Goal: Information Seeking & Learning: Learn about a topic

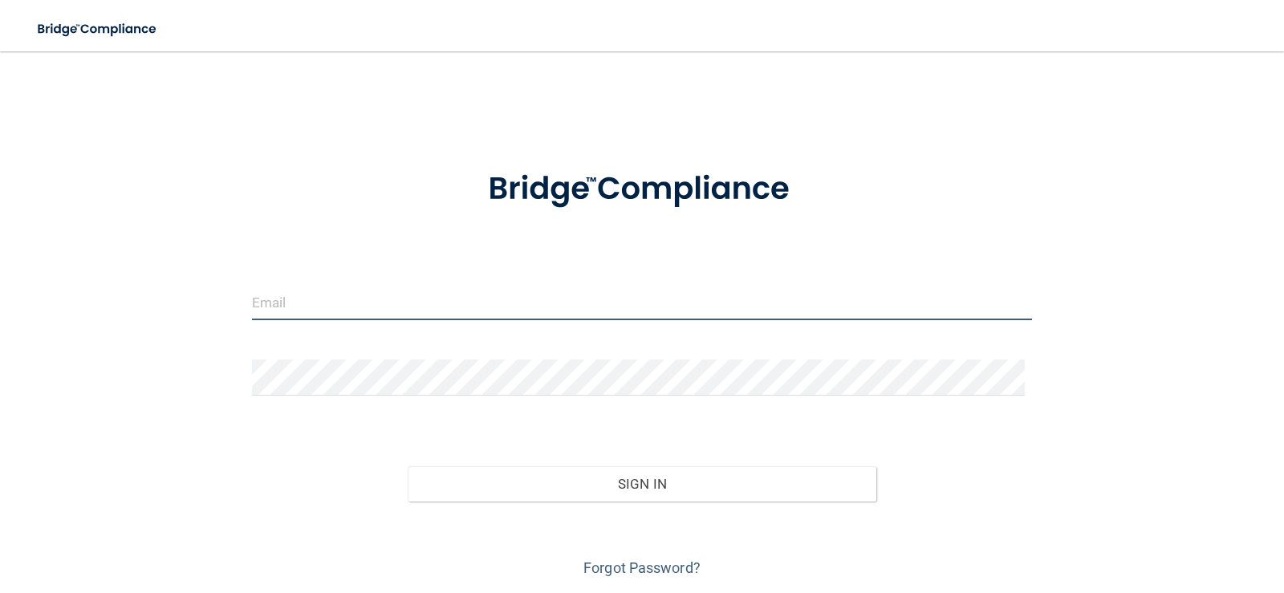
click at [366, 320] on input "email" at bounding box center [642, 302] width 781 height 36
type input "[EMAIL_ADDRESS][DOMAIN_NAME]"
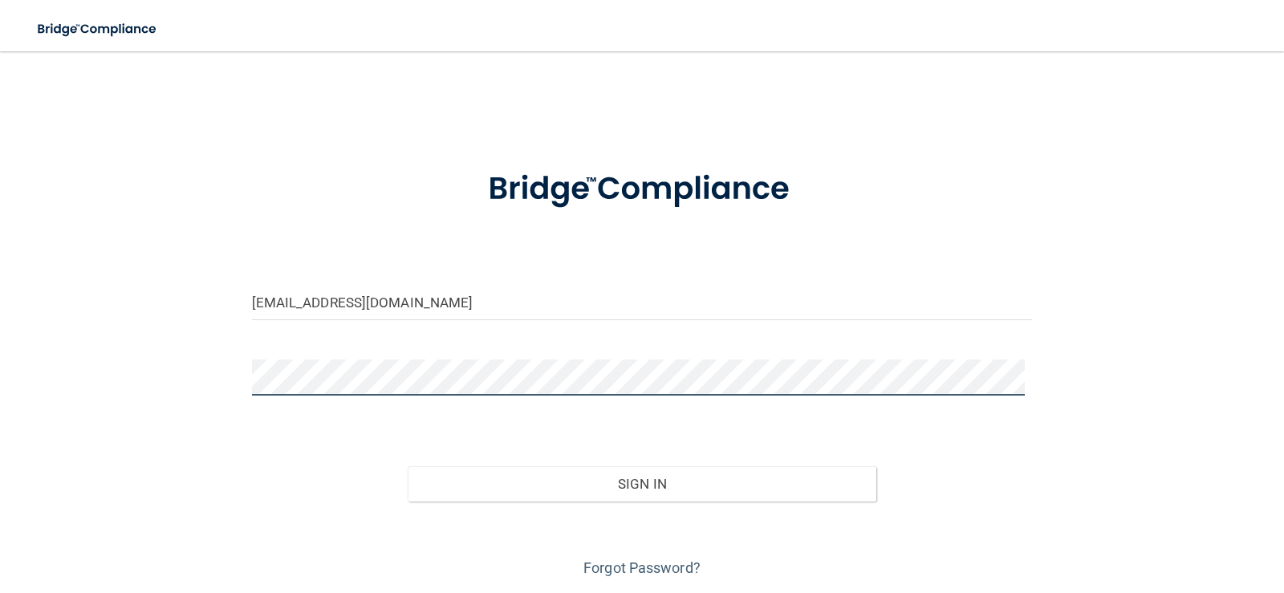
click at [408, 466] on button "Sign In" at bounding box center [642, 483] width 469 height 35
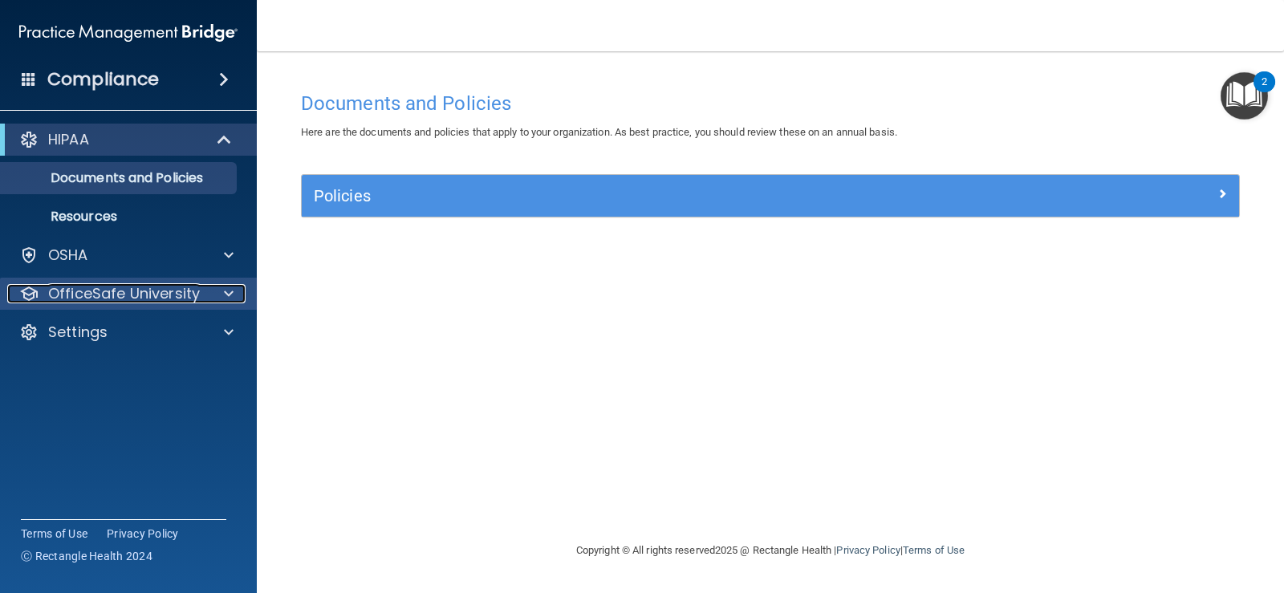
click at [170, 296] on p "OfficeSafe University" at bounding box center [124, 293] width 152 height 19
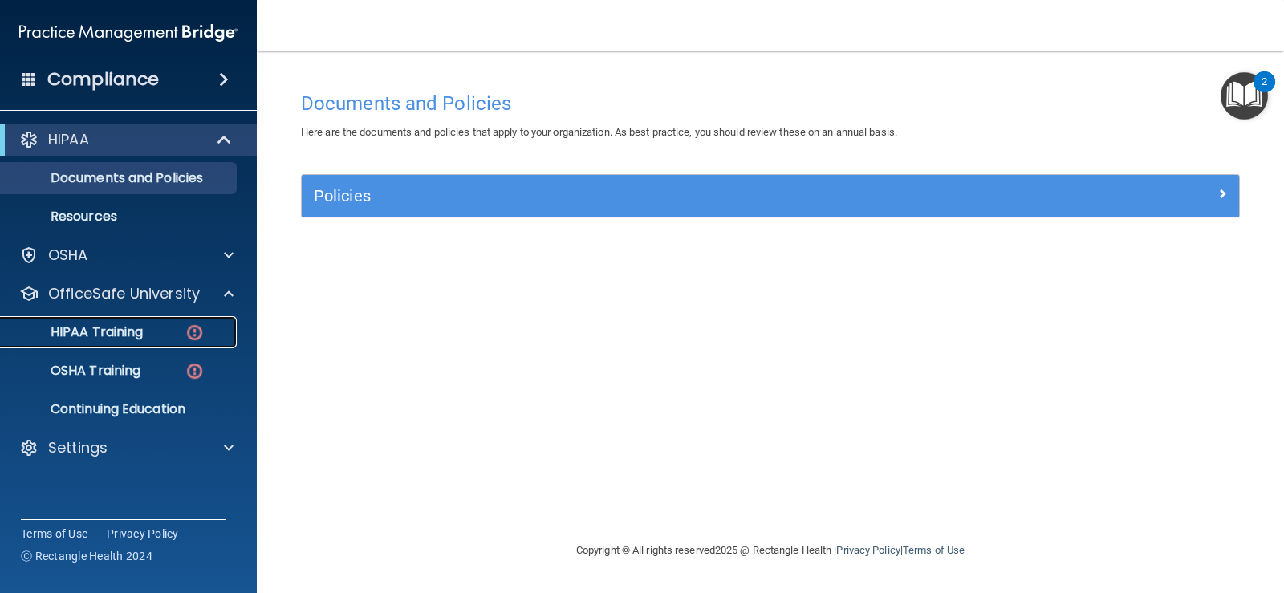
click at [115, 331] on p "HIPAA Training" at bounding box center [76, 332] width 132 height 16
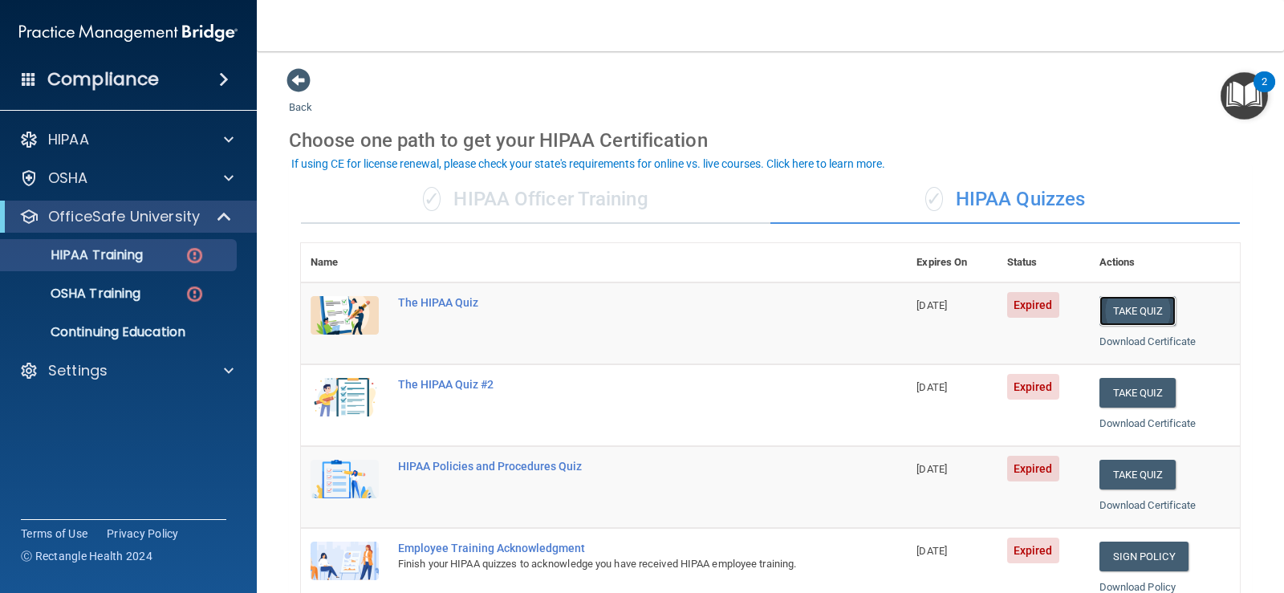
click at [1135, 311] on button "Take Quiz" at bounding box center [1137, 311] width 77 height 30
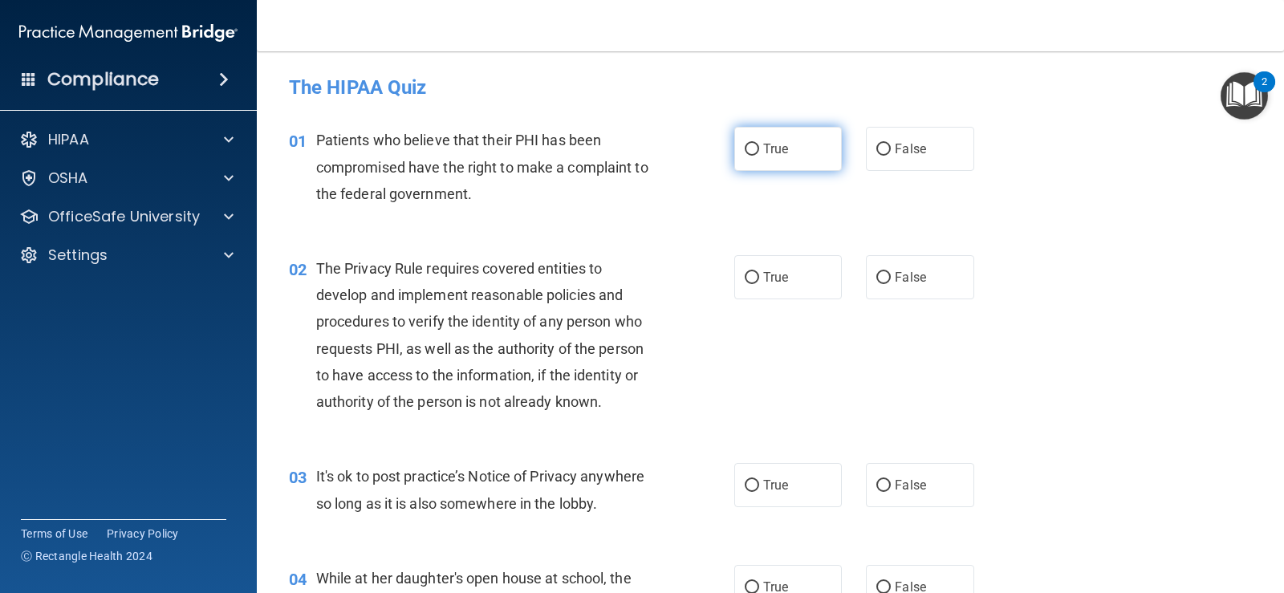
click at [745, 150] on input "True" at bounding box center [752, 150] width 14 height 12
radio input "true"
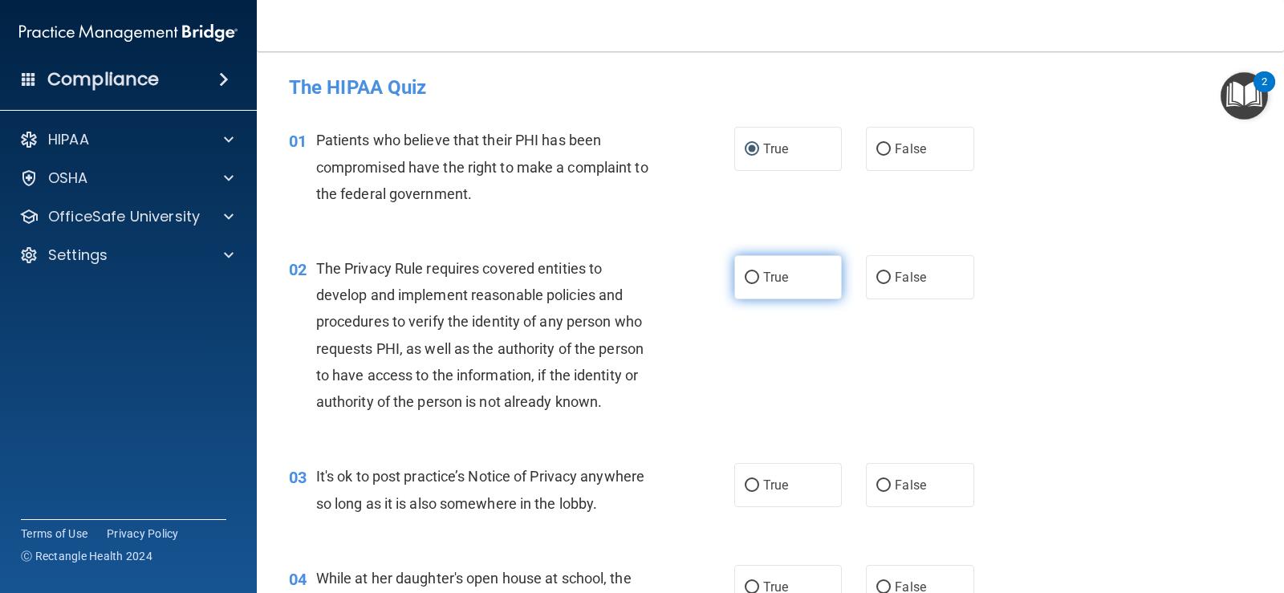
click at [745, 277] on input "True" at bounding box center [752, 278] width 14 height 12
radio input "true"
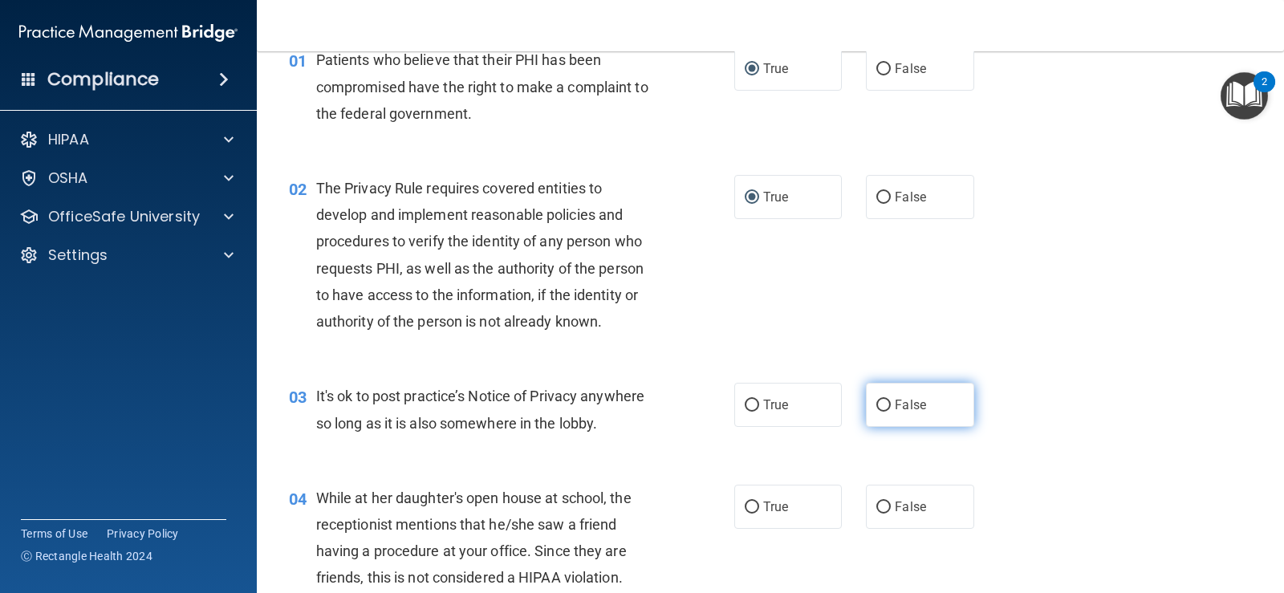
click at [880, 408] on input "False" at bounding box center [883, 406] width 14 height 12
radio input "true"
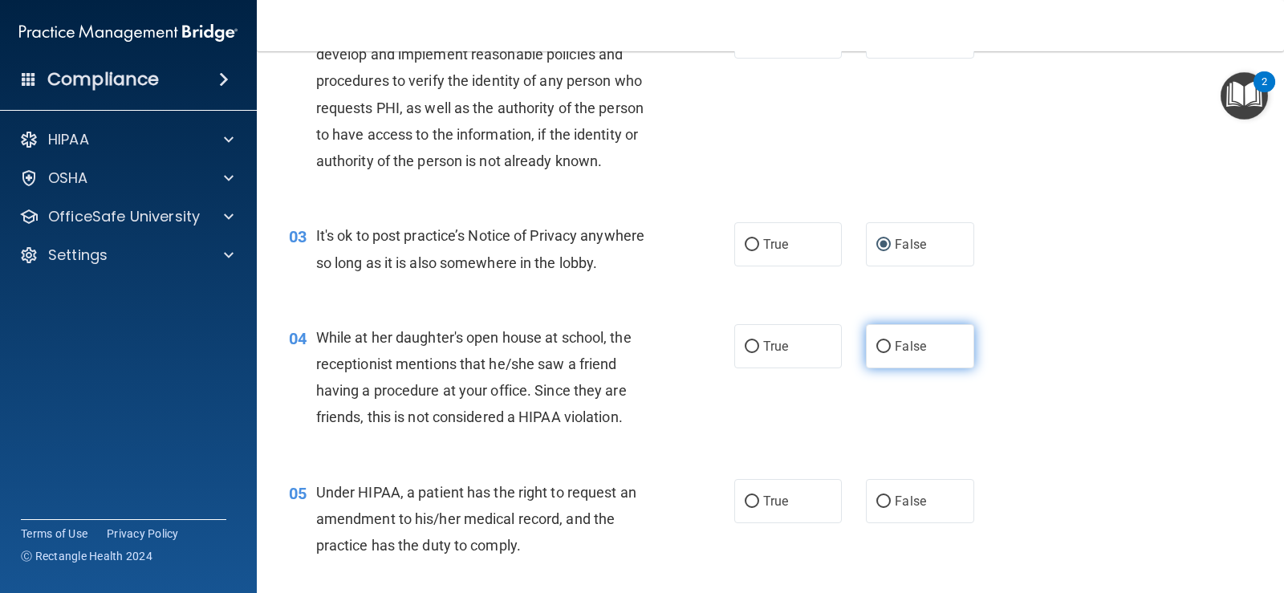
click at [876, 346] on input "False" at bounding box center [883, 347] width 14 height 12
radio input "true"
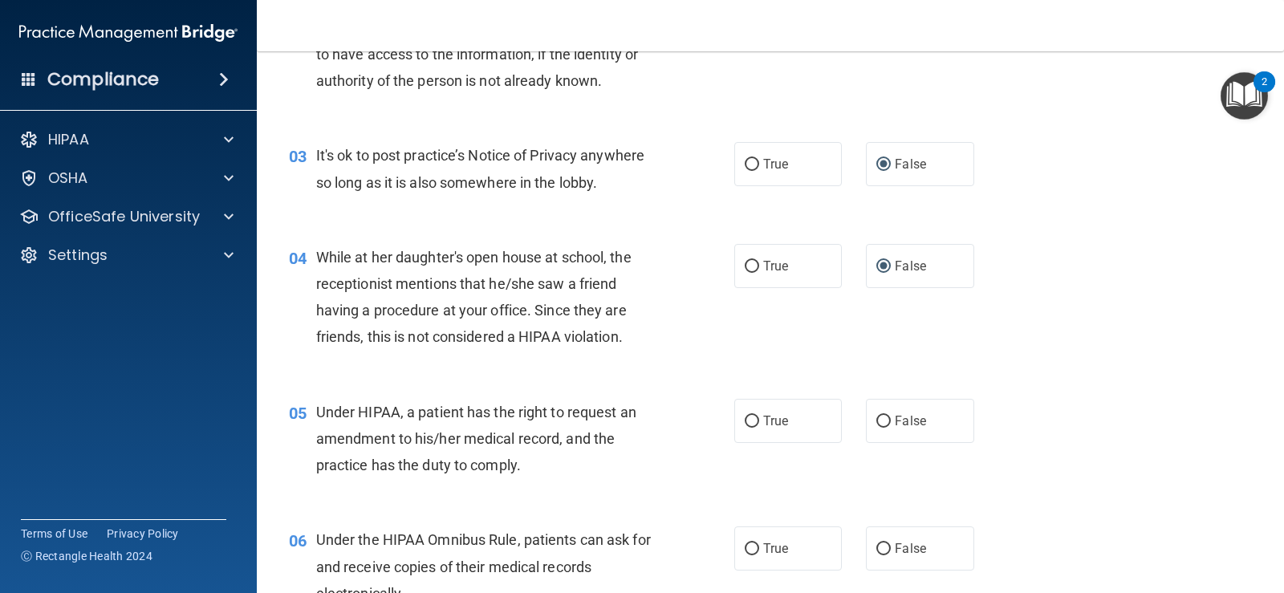
scroll to position [401, 0]
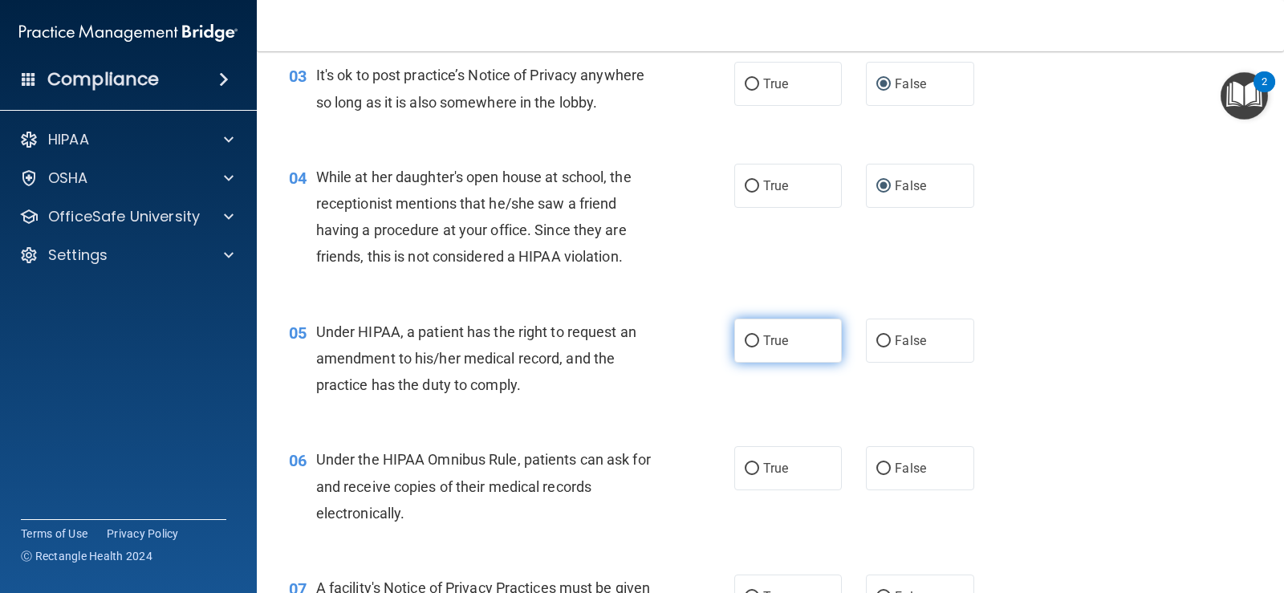
click at [745, 338] on input "True" at bounding box center [752, 341] width 14 height 12
radio input "true"
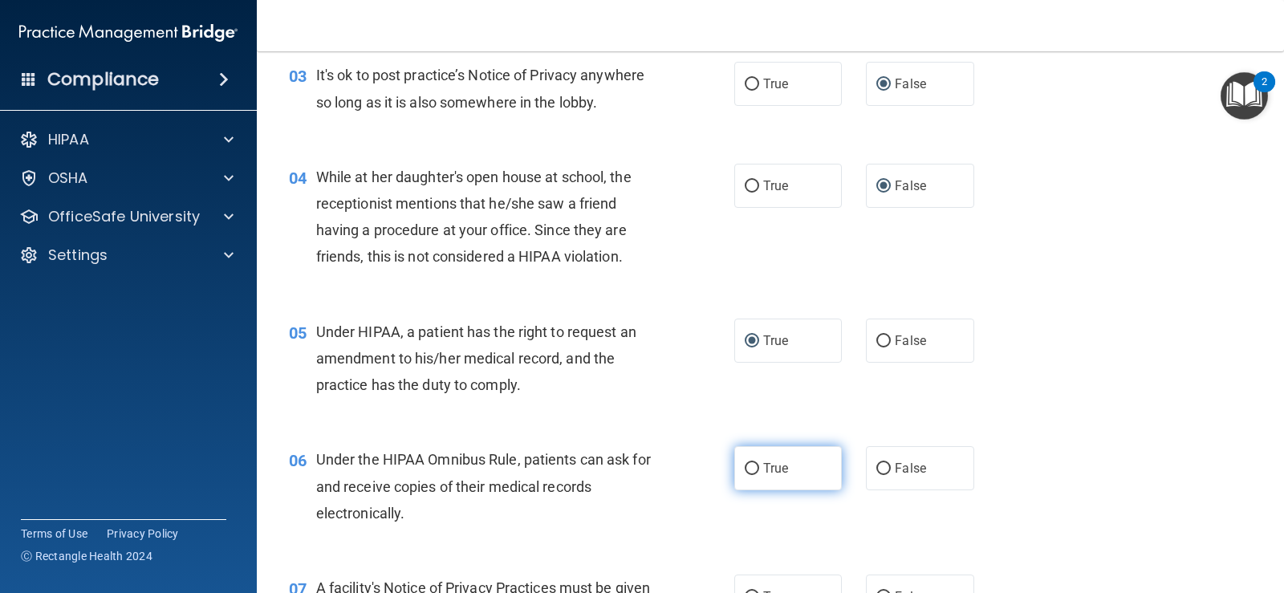
click at [745, 465] on input "True" at bounding box center [752, 469] width 14 height 12
radio input "true"
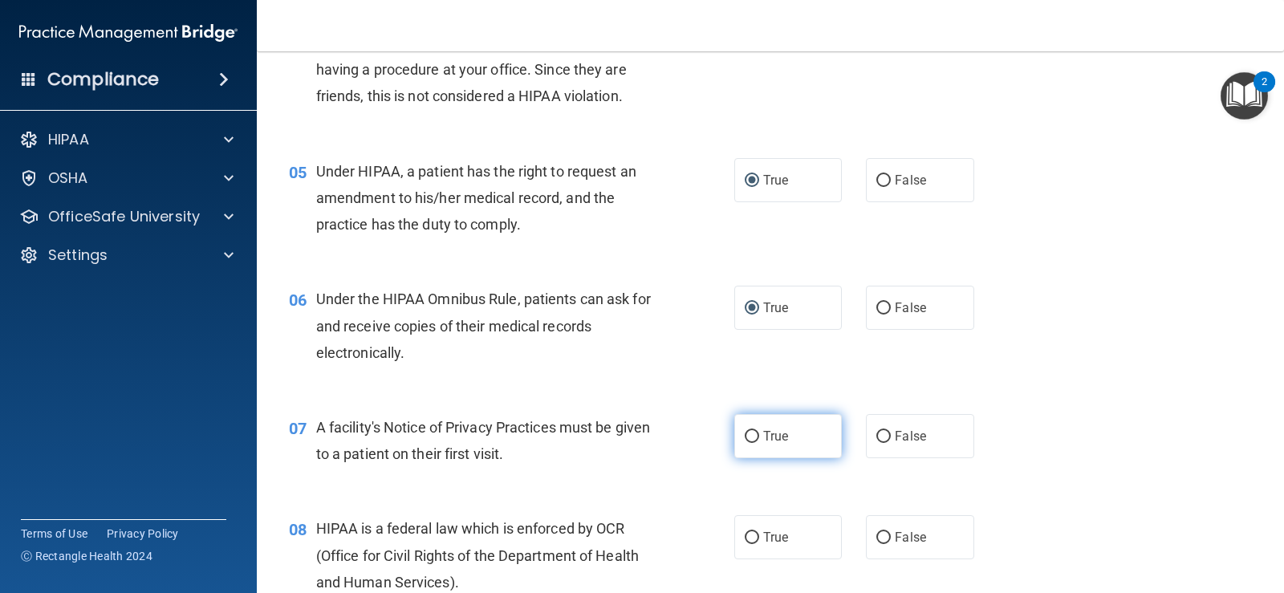
click at [745, 437] on input "True" at bounding box center [752, 437] width 14 height 12
radio input "true"
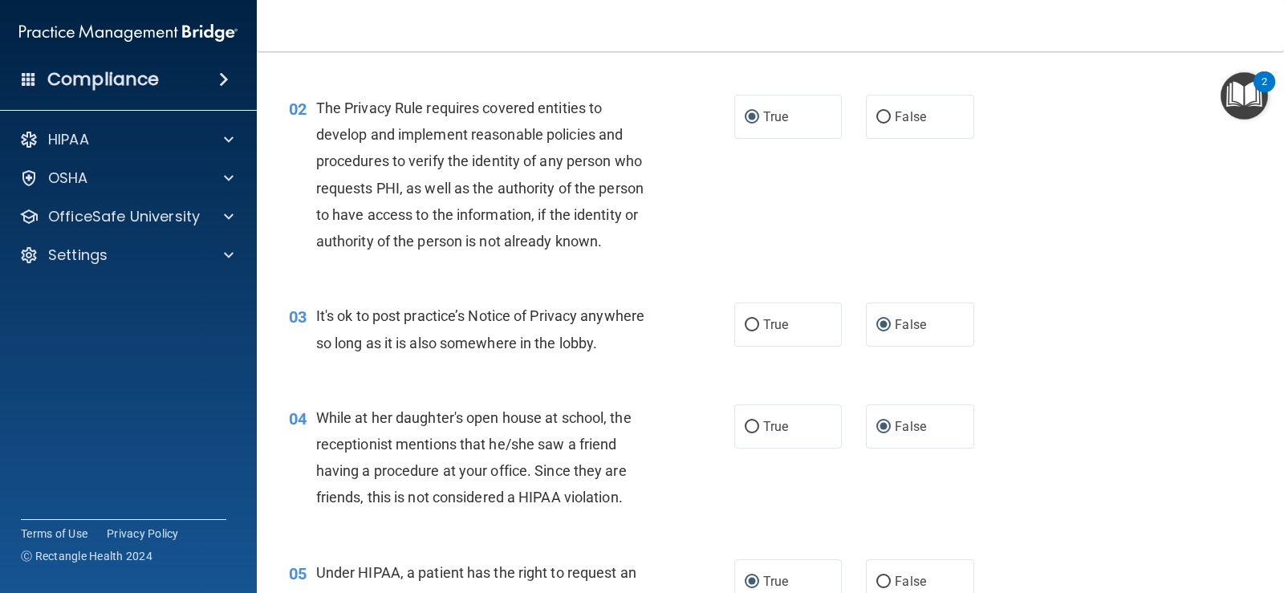
scroll to position [321, 0]
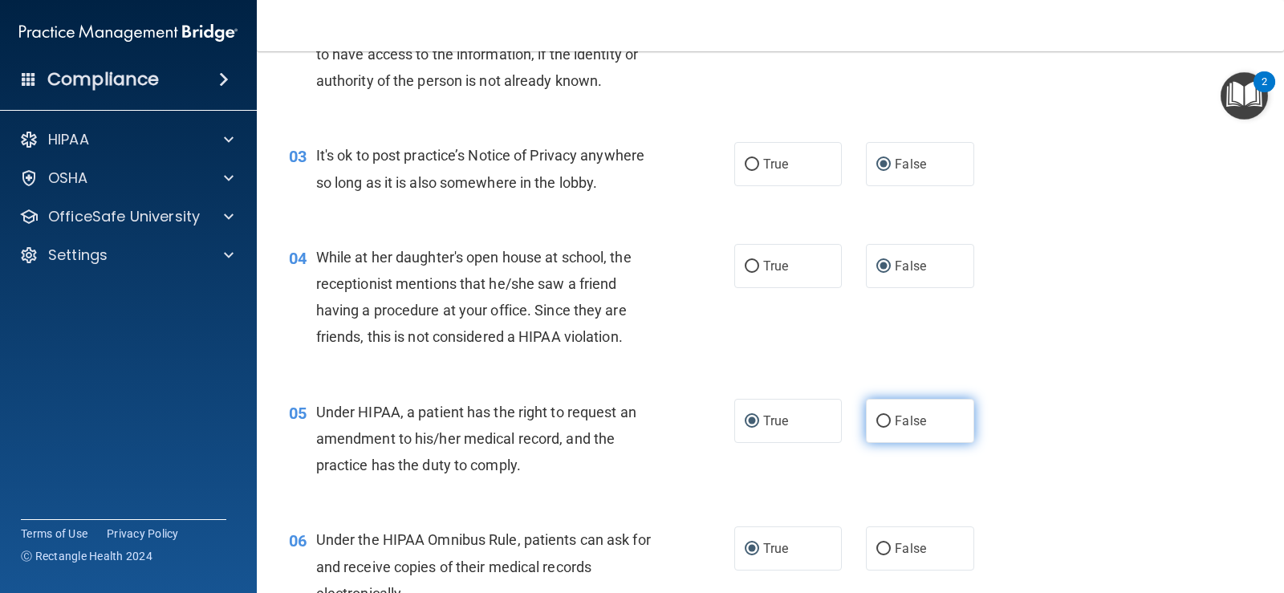
click at [879, 420] on input "False" at bounding box center [883, 422] width 14 height 12
radio input "true"
radio input "false"
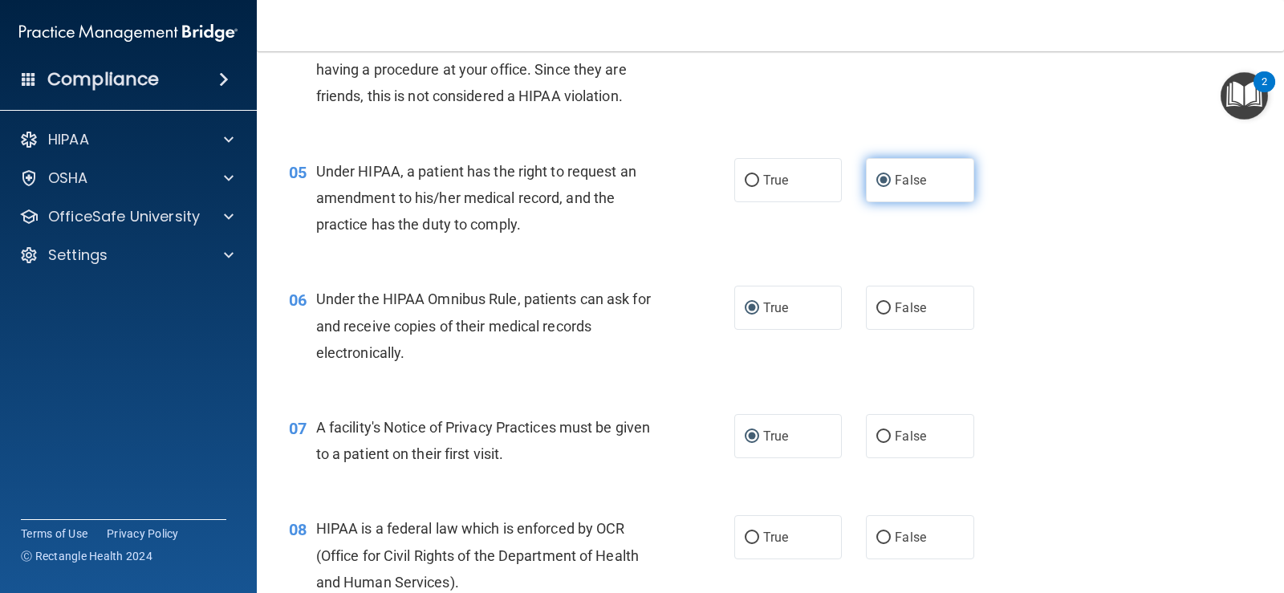
scroll to position [642, 0]
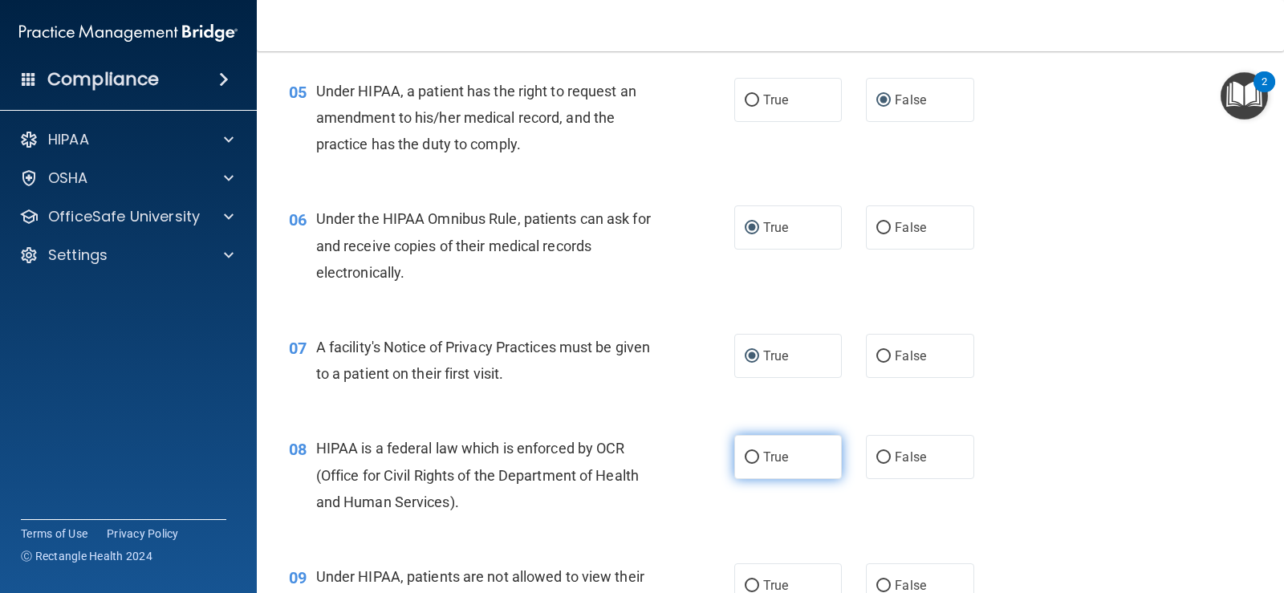
click at [746, 459] on input "True" at bounding box center [752, 458] width 14 height 12
radio input "true"
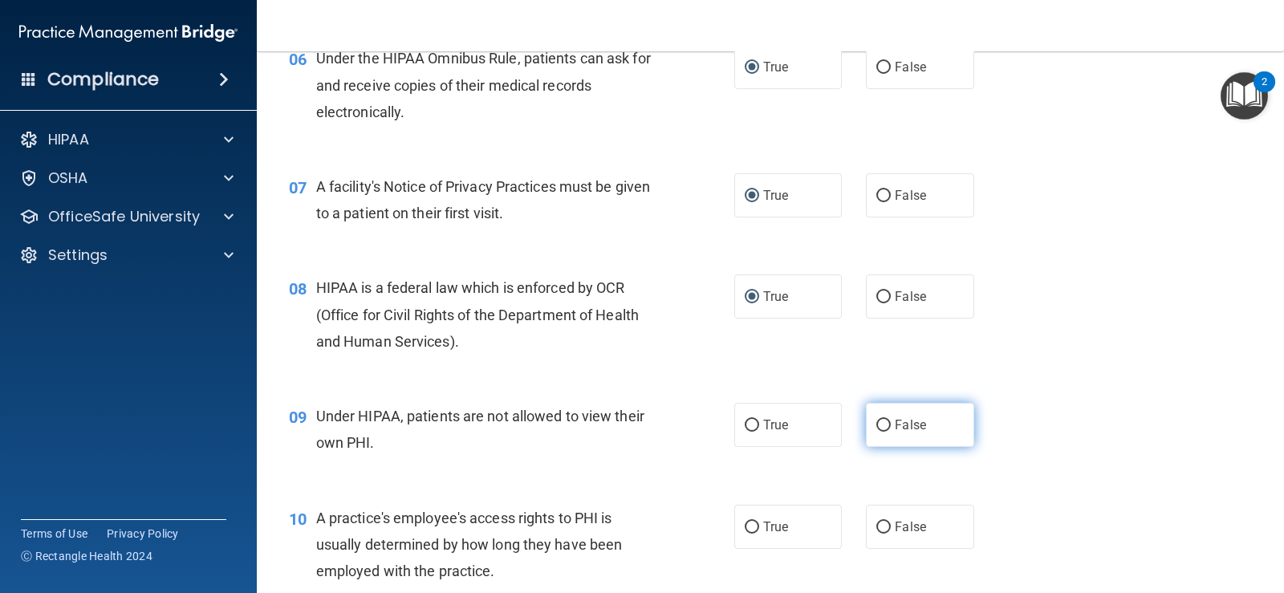
click at [876, 425] on input "False" at bounding box center [883, 426] width 14 height 12
radio input "true"
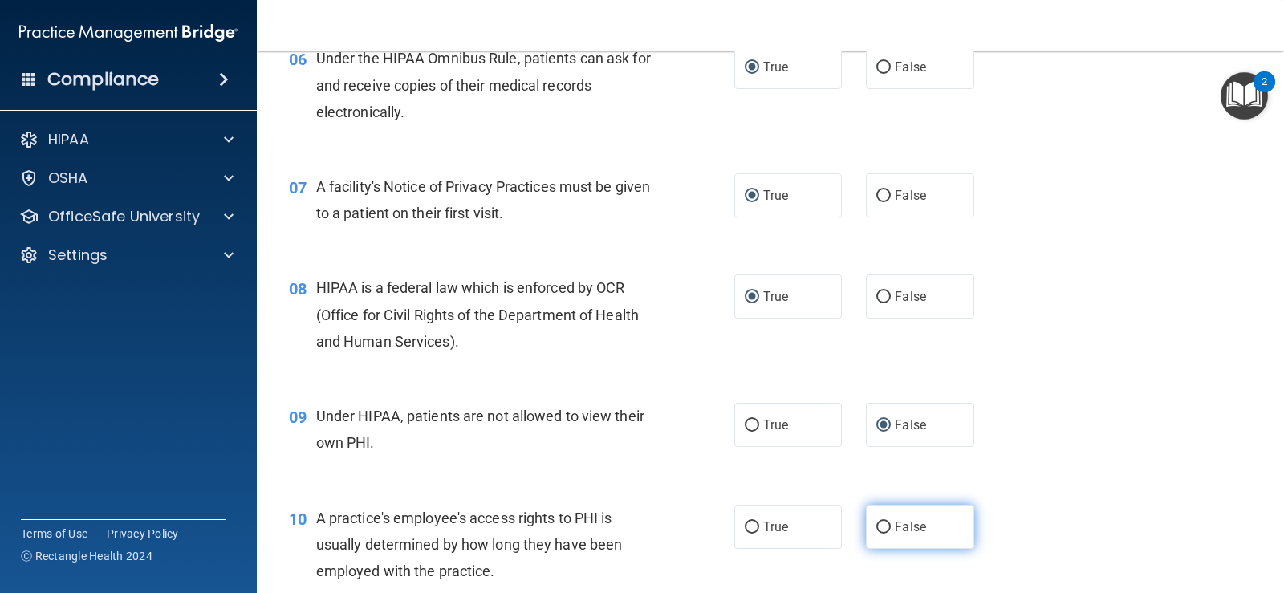
click at [876, 525] on input "False" at bounding box center [883, 528] width 14 height 12
radio input "true"
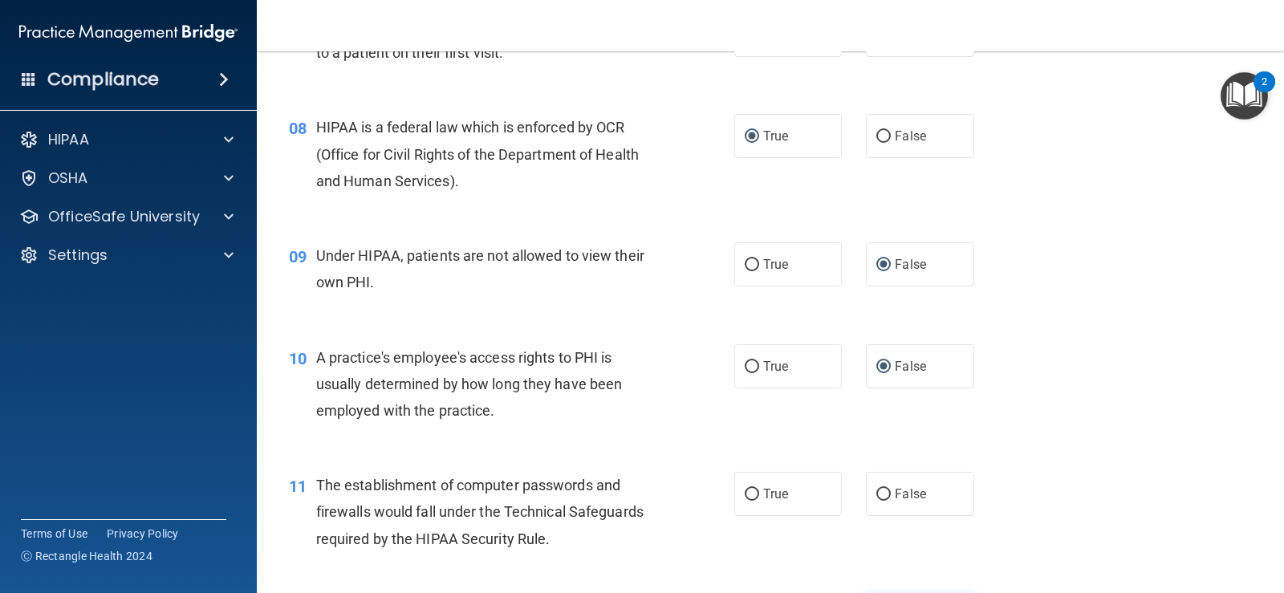
scroll to position [1124, 0]
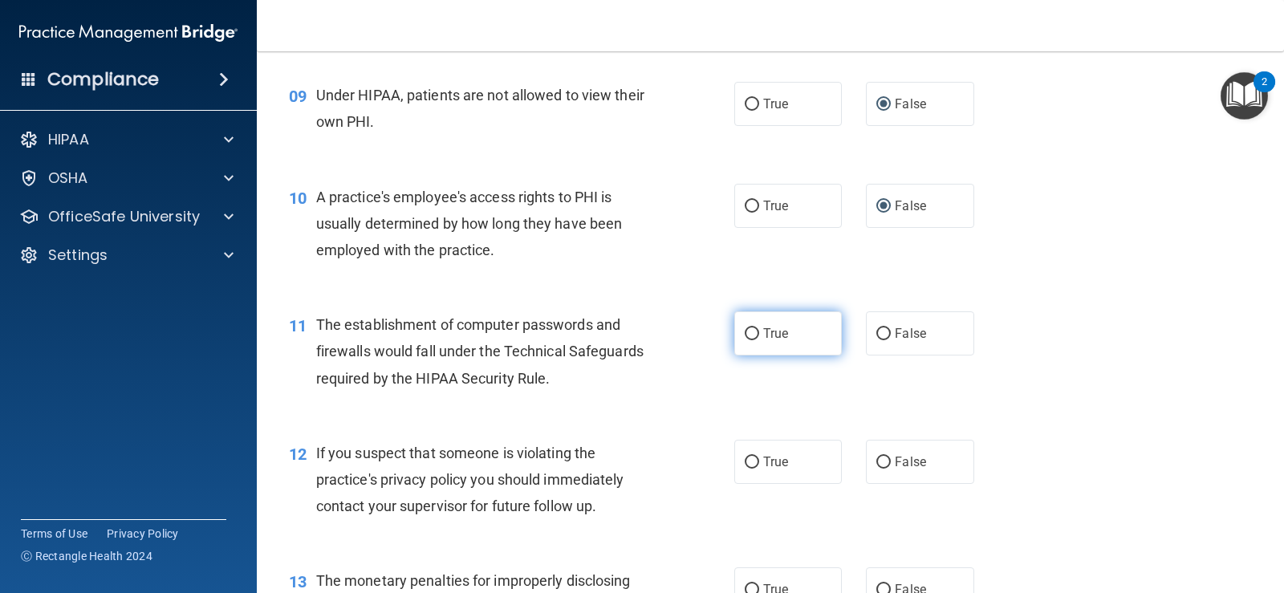
drag, startPoint x: 749, startPoint y: 330, endPoint x: 749, endPoint y: 348, distance: 18.5
click at [750, 331] on input "True" at bounding box center [752, 334] width 14 height 12
radio input "true"
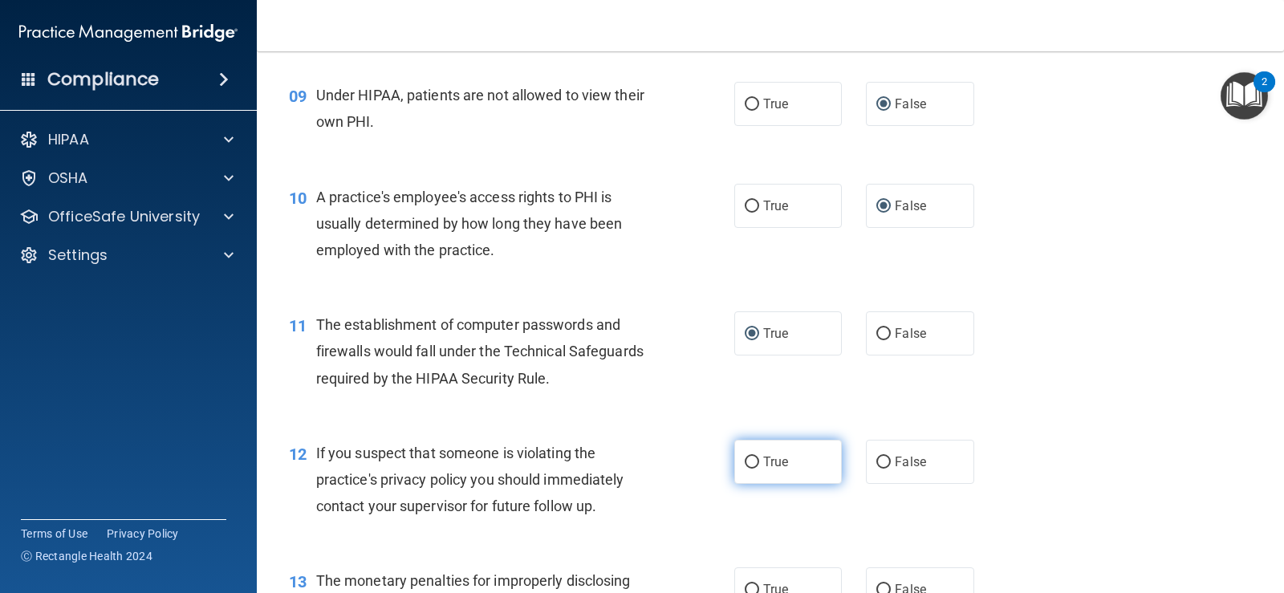
click at [745, 463] on input "True" at bounding box center [752, 463] width 14 height 12
radio input "true"
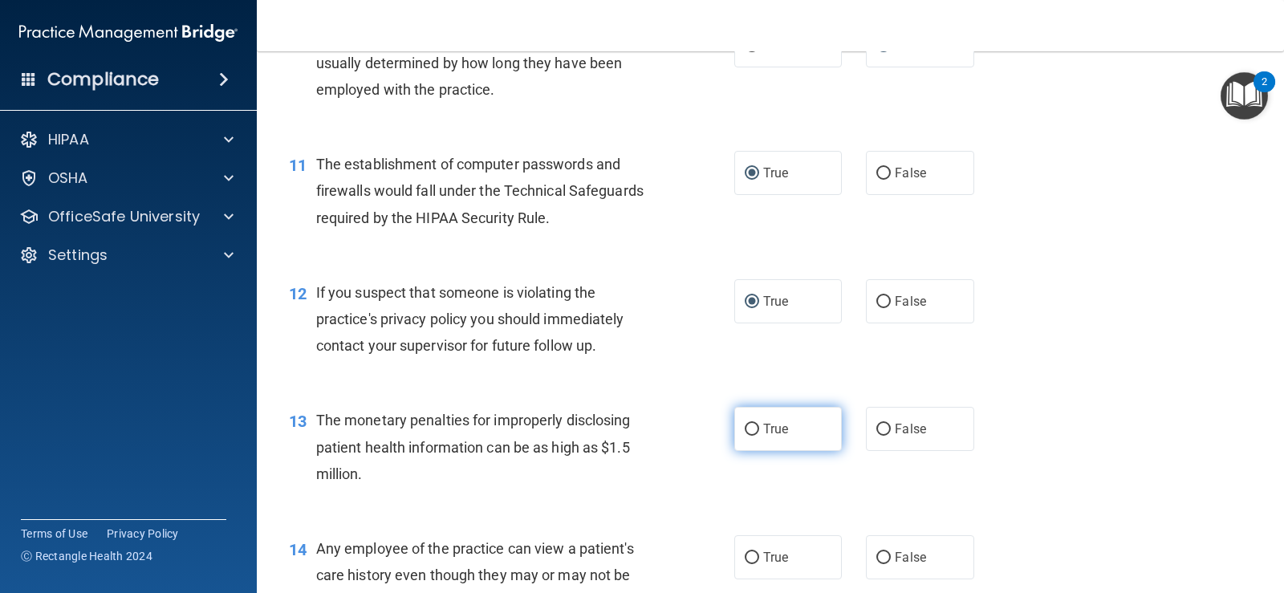
click at [745, 428] on input "True" at bounding box center [752, 430] width 14 height 12
radio input "true"
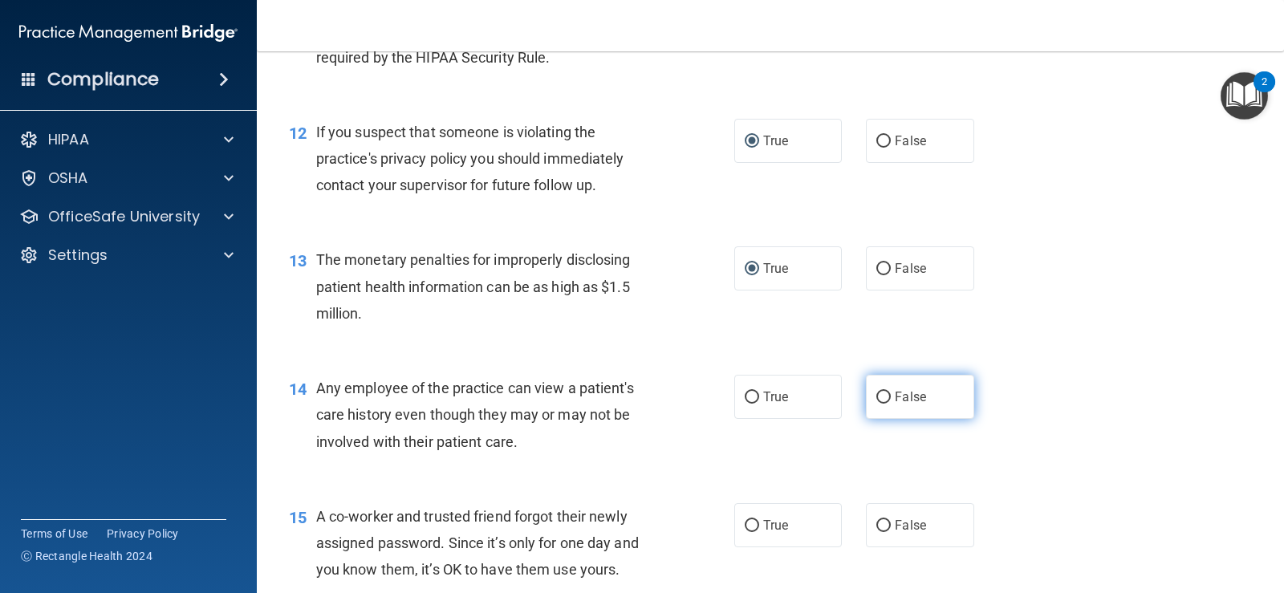
click at [876, 394] on input "False" at bounding box center [883, 398] width 14 height 12
radio input "true"
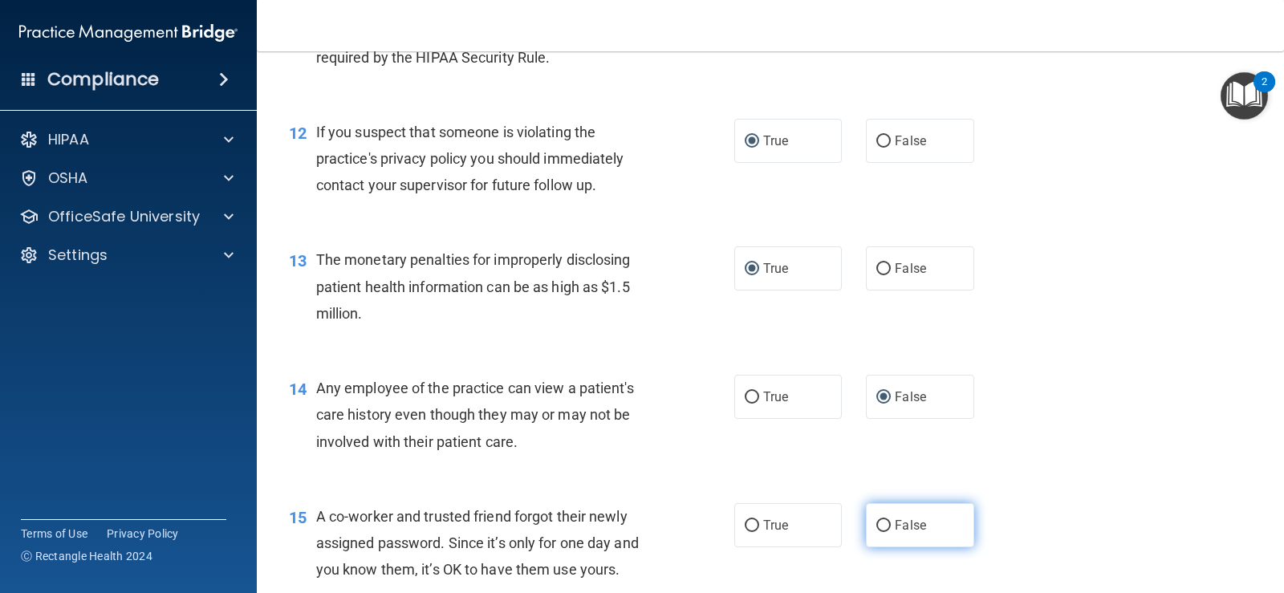
click at [877, 521] on input "False" at bounding box center [883, 526] width 14 height 12
radio input "true"
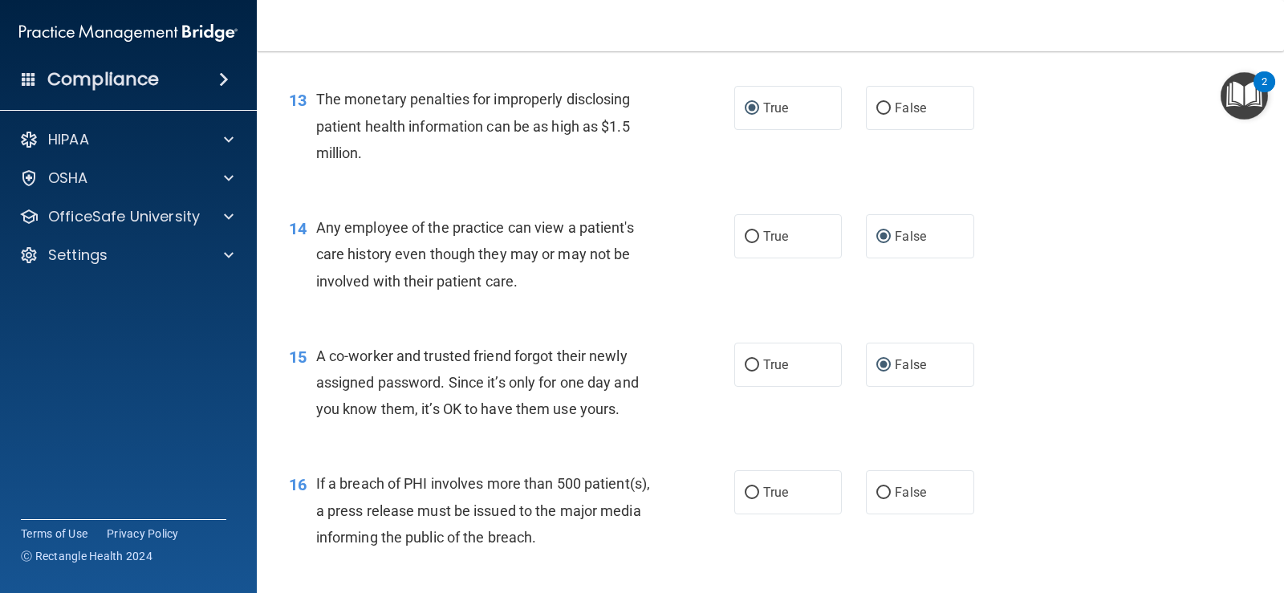
scroll to position [1685, 0]
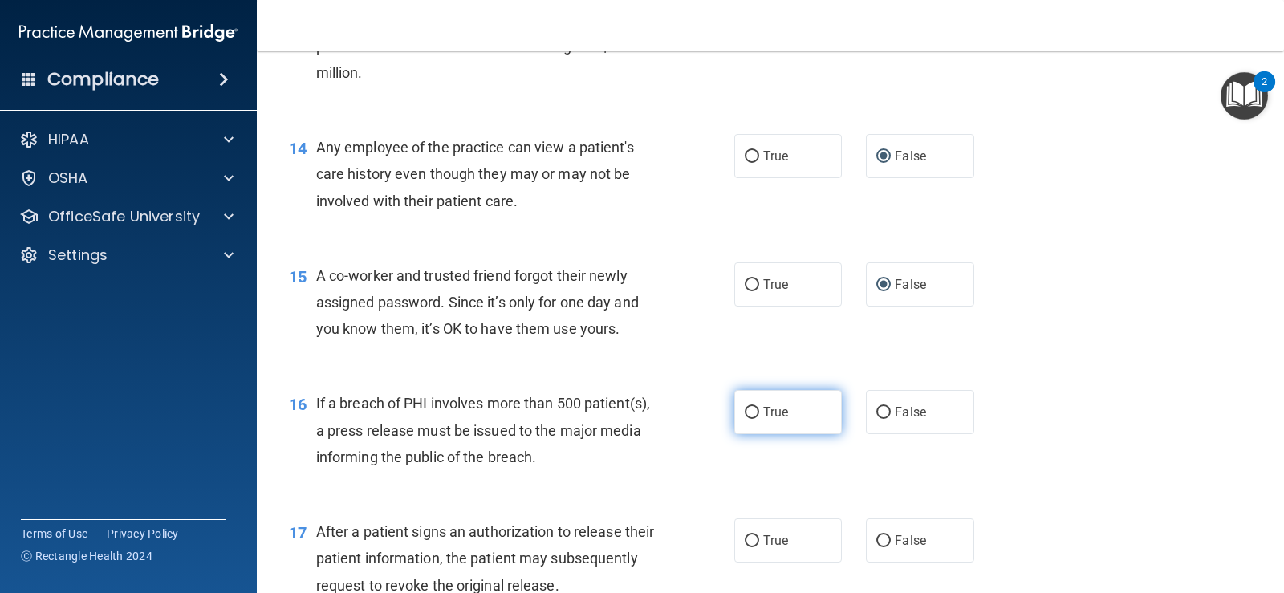
click at [745, 412] on input "True" at bounding box center [752, 413] width 14 height 12
radio input "true"
